Goal: Information Seeking & Learning: Learn about a topic

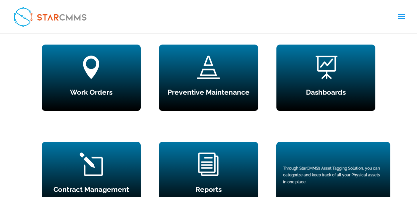
scroll to position [600, 0]
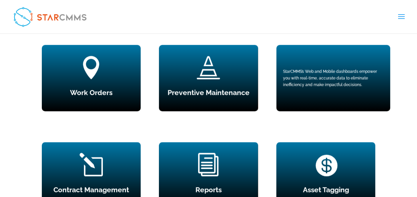
click at [330, 88] on div "StarCMMS’s Web and Mobile dashboards empower you with real-time, accurate data …" at bounding box center [334, 78] width 114 height 66
click at [315, 78] on div "StarCMMS’s Web and Mobile dashboards empower you with real-time, accurate data …" at bounding box center [333, 78] width 101 height 20
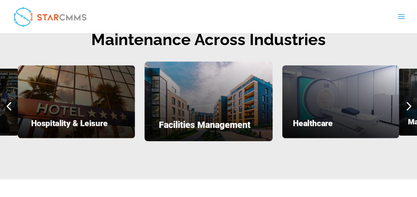
scroll to position [840, 0]
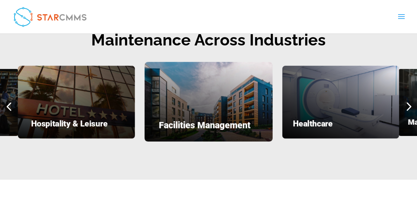
click at [405, 102] on div "Next slide" at bounding box center [409, 107] width 18 height 18
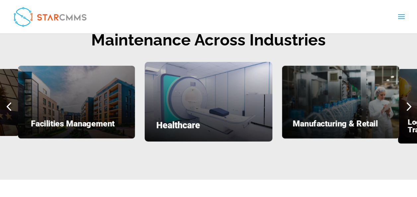
click at [405, 102] on div "Next slide" at bounding box center [409, 107] width 18 height 18
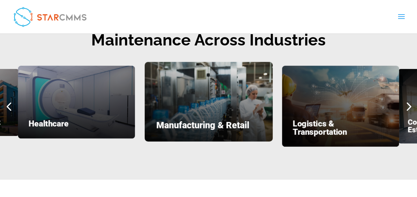
click at [405, 102] on div "Next slide" at bounding box center [409, 107] width 18 height 18
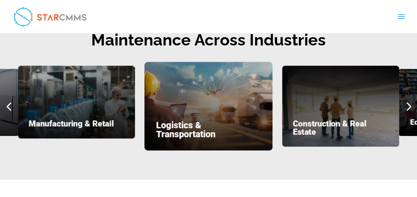
click at [405, 102] on div "Next slide" at bounding box center [409, 107] width 18 height 18
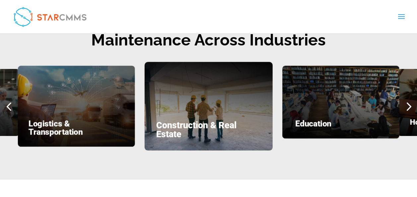
click at [405, 102] on div "Next slide" at bounding box center [409, 107] width 18 height 18
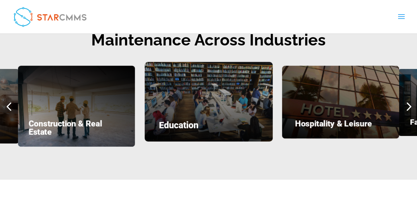
click at [405, 102] on div "Next slide" at bounding box center [409, 107] width 18 height 18
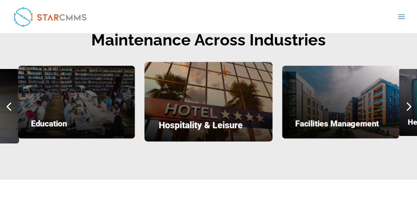
click at [405, 102] on div "Next slide" at bounding box center [409, 107] width 18 height 18
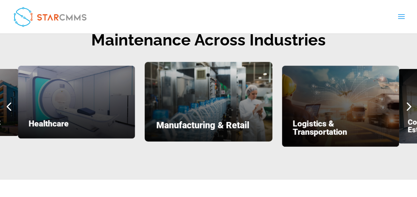
click at [248, 96] on div "Manufacturing & Retail" at bounding box center [209, 102] width 128 height 80
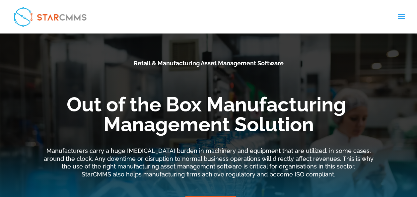
click at [291, 65] on p "Retail & Manufacturing Asset Management Software" at bounding box center [209, 63] width 334 height 8
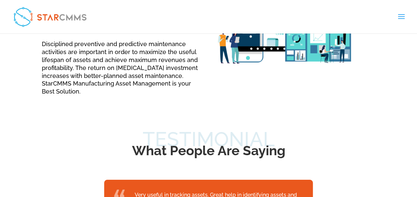
scroll to position [754, 0]
